Goal: Navigation & Orientation: Find specific page/section

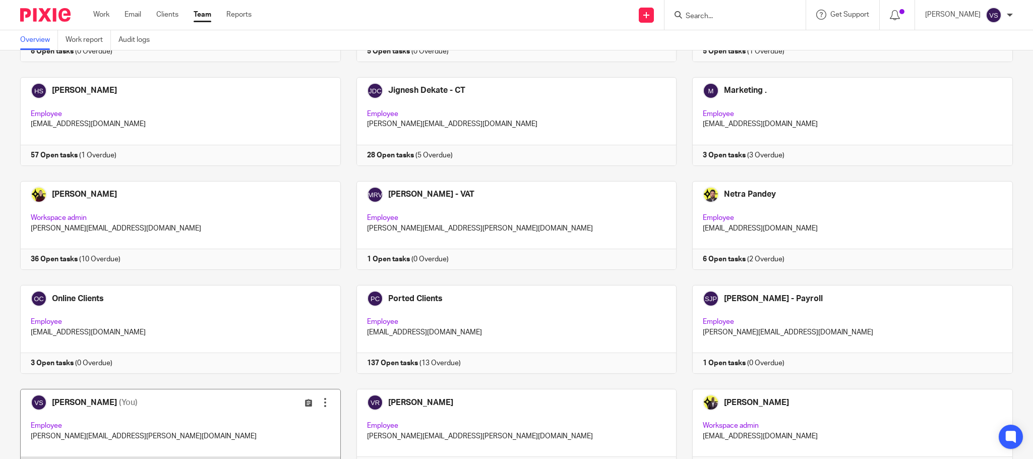
scroll to position [507, 0]
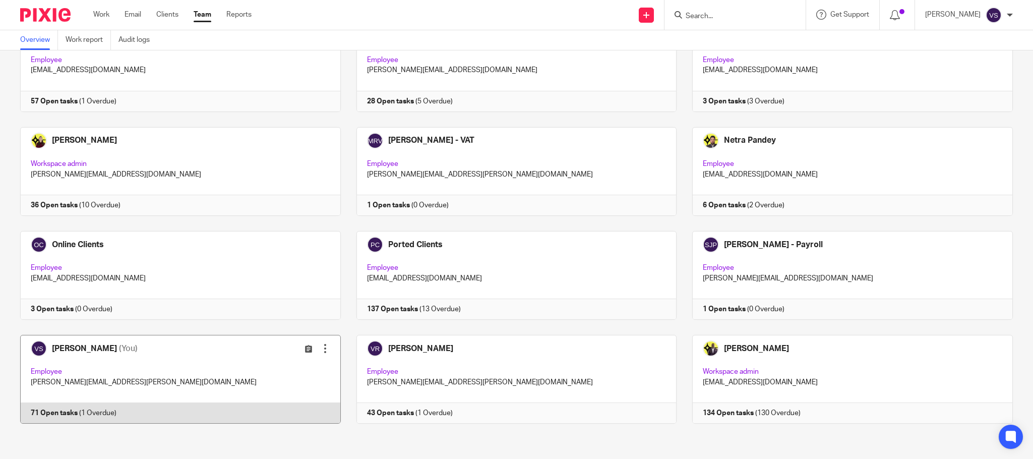
click at [164, 372] on link at bounding box center [173, 379] width 336 height 89
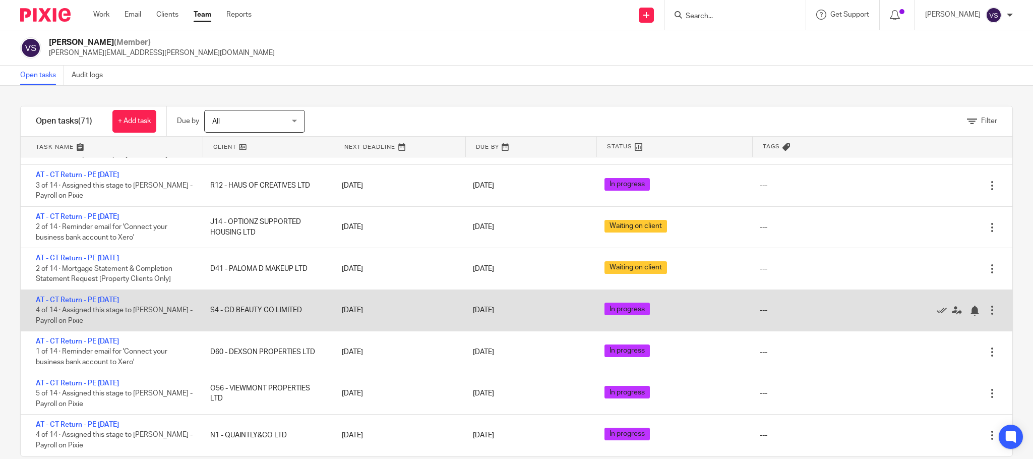
scroll to position [2257, 0]
